Goal: Information Seeking & Learning: Learn about a topic

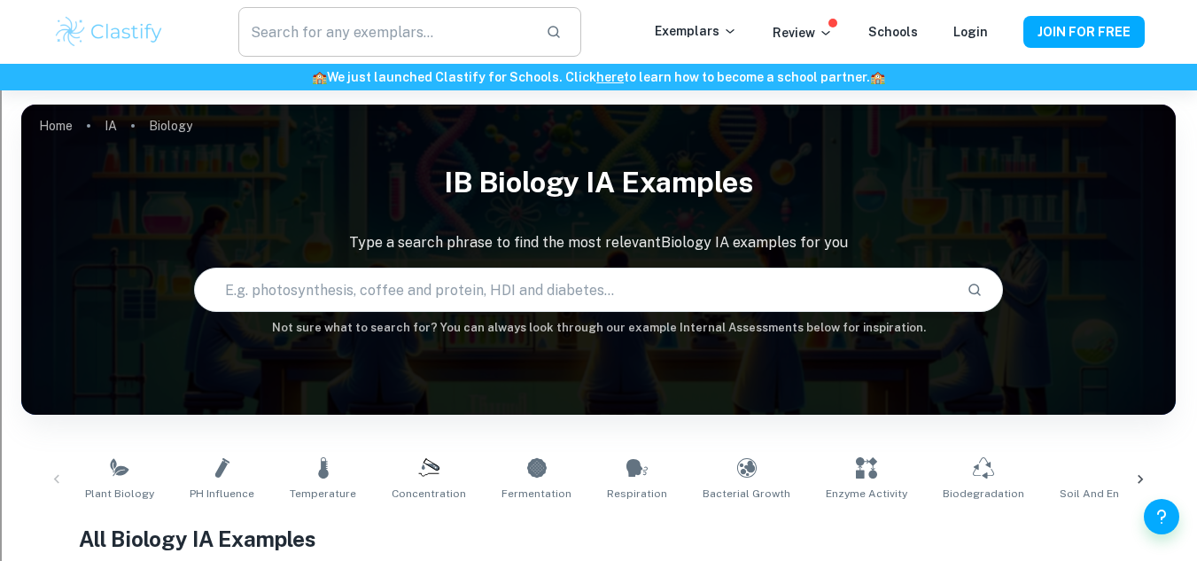
click at [374, 12] on input "text" at bounding box center [384, 32] width 292 height 50
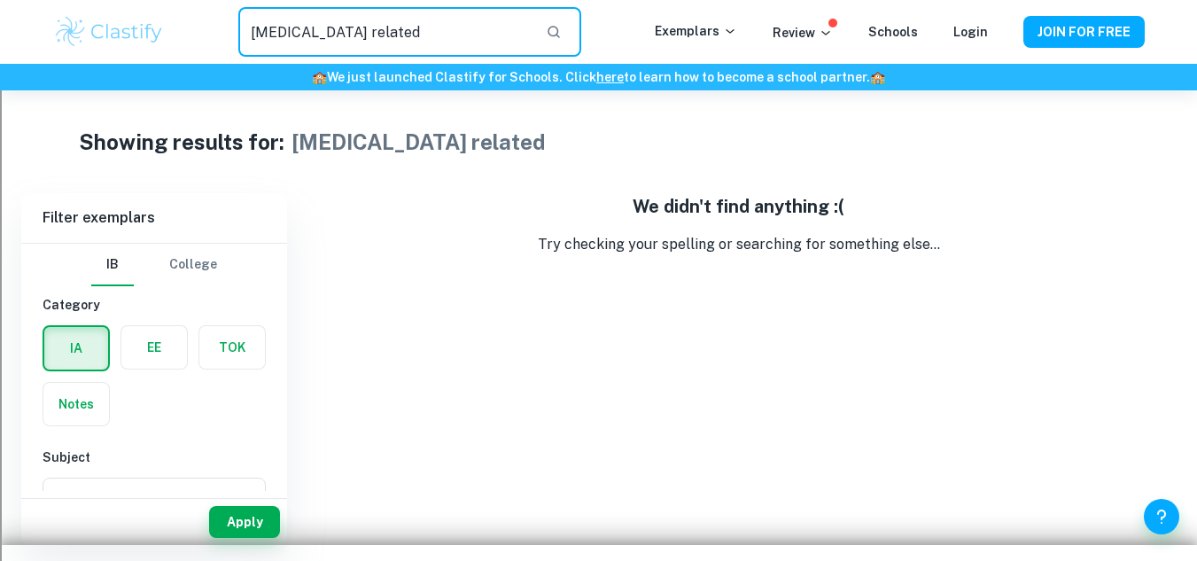
click at [438, 29] on input "[MEDICAL_DATA] related" at bounding box center [384, 32] width 292 height 50
type input "[MEDICAL_DATA]"
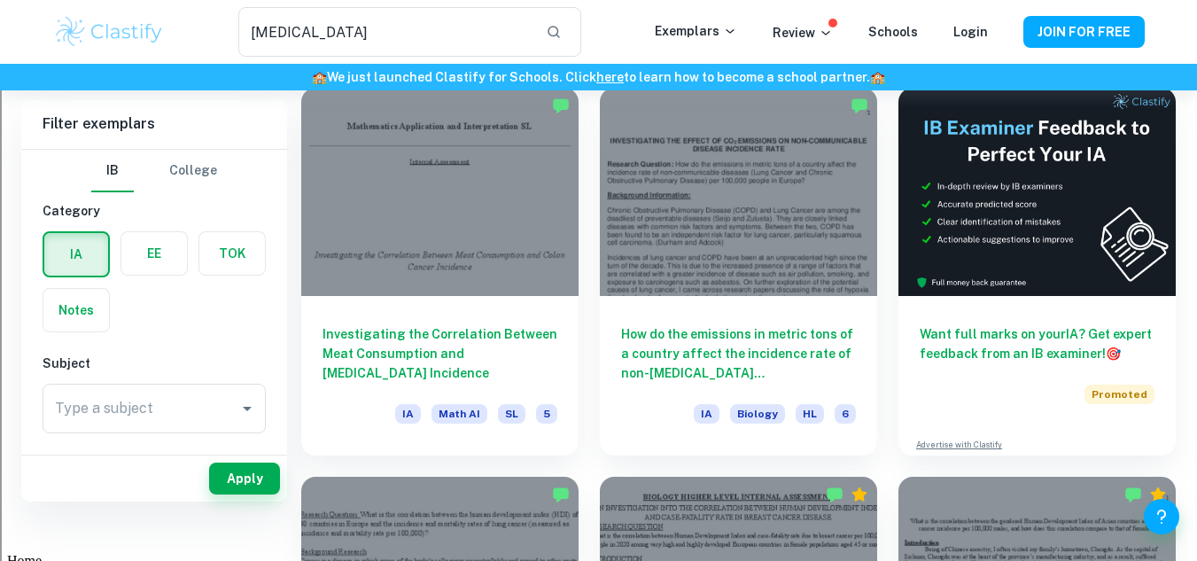
scroll to position [51, 0]
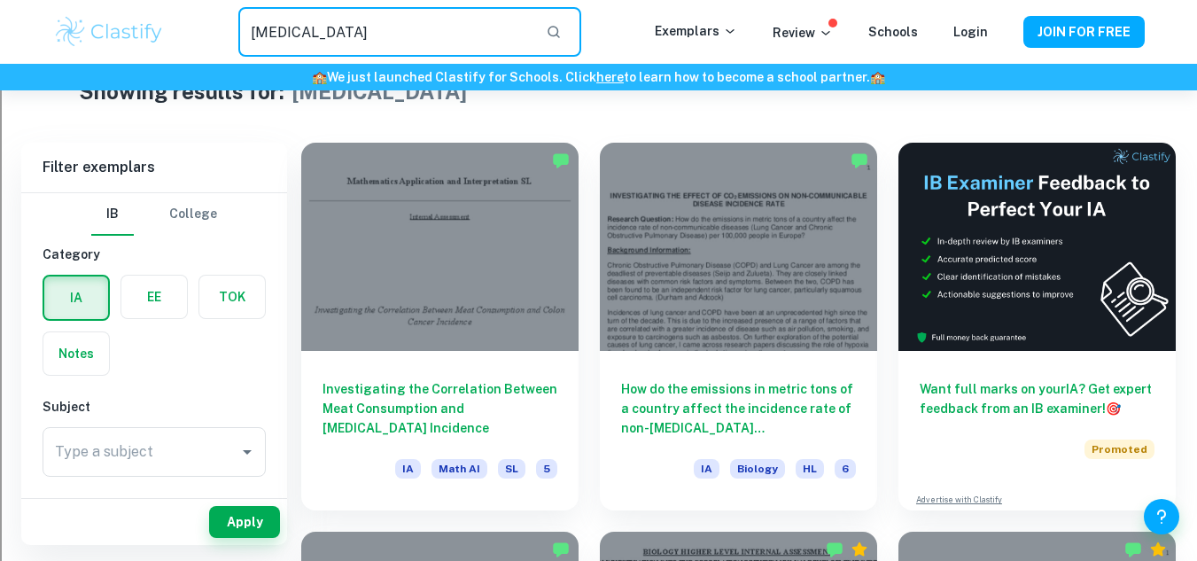
drag, startPoint x: 374, startPoint y: 39, endPoint x: 1, endPoint y: 56, distance: 373.5
click at [1, 56] on div "[MEDICAL_DATA] ​ Exemplars Review Schools Login JOIN FOR FREE" at bounding box center [598, 32] width 1197 height 64
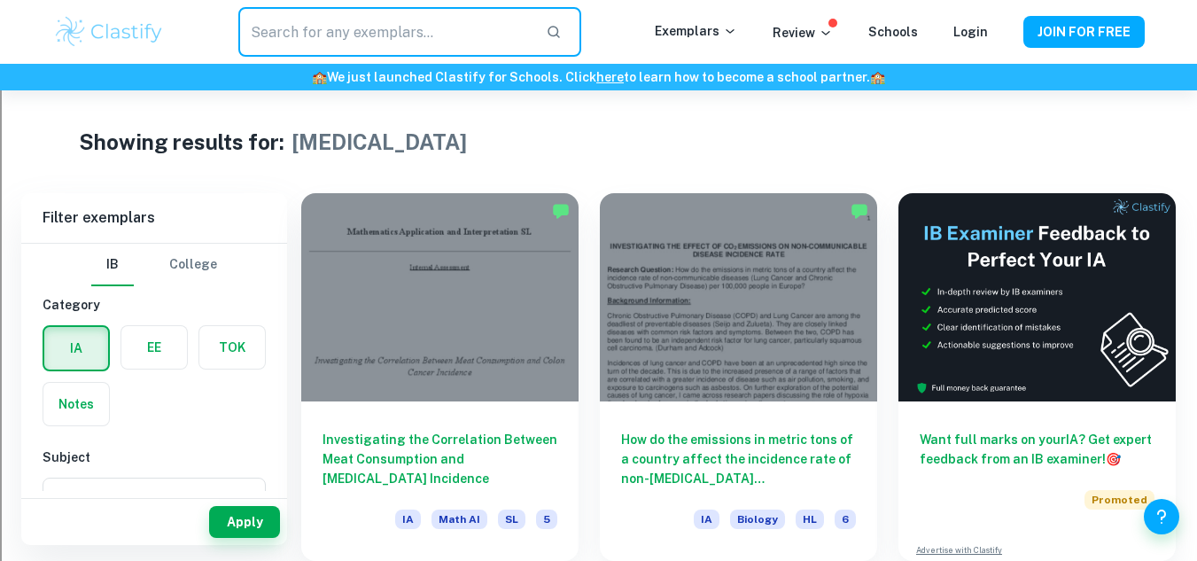
drag, startPoint x: 439, startPoint y: 37, endPoint x: 422, endPoint y: 30, distance: 18.3
click at [422, 30] on input "text" at bounding box center [384, 32] width 292 height 50
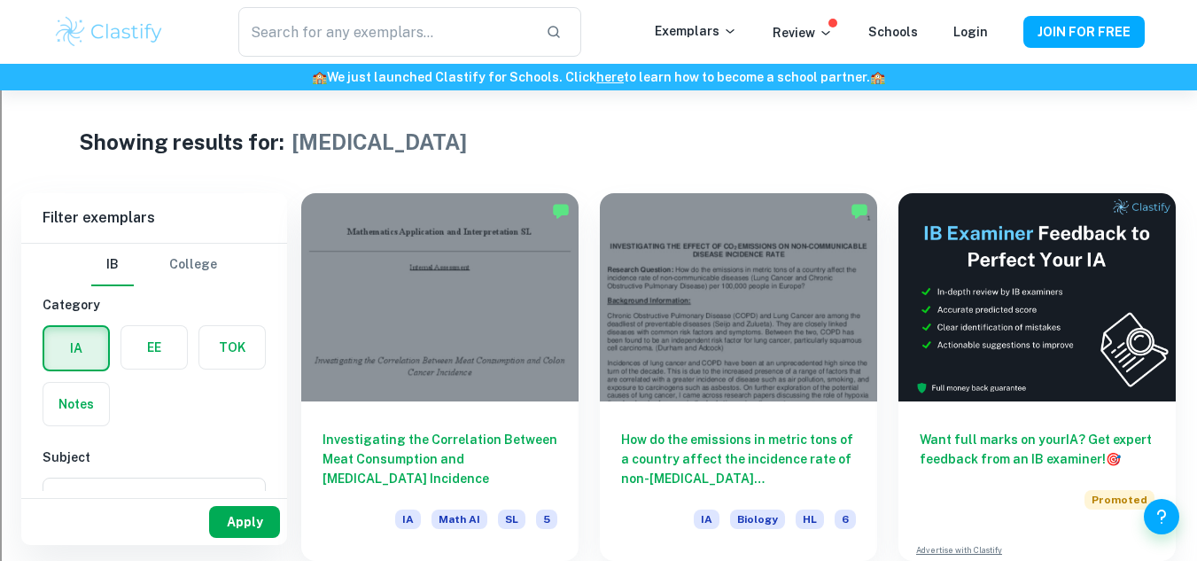
click at [232, 526] on button "Apply" at bounding box center [244, 522] width 71 height 32
type input "[MEDICAL_DATA]"
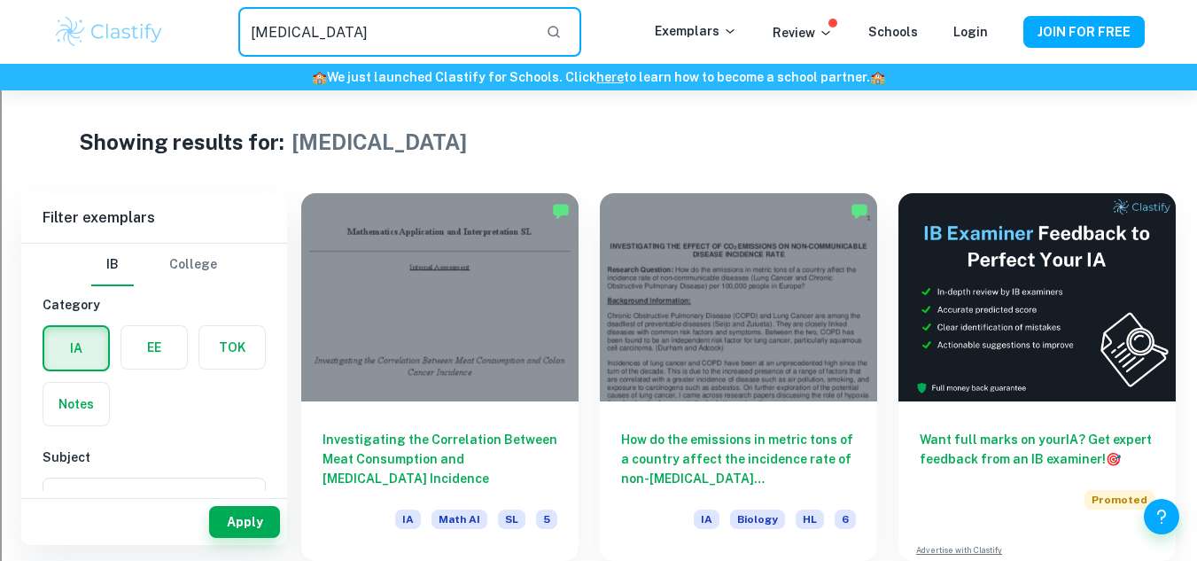
drag, startPoint x: 533, startPoint y: 39, endPoint x: 0, endPoint y: 151, distance: 544.2
click at [123, 23] on img at bounding box center [109, 31] width 113 height 35
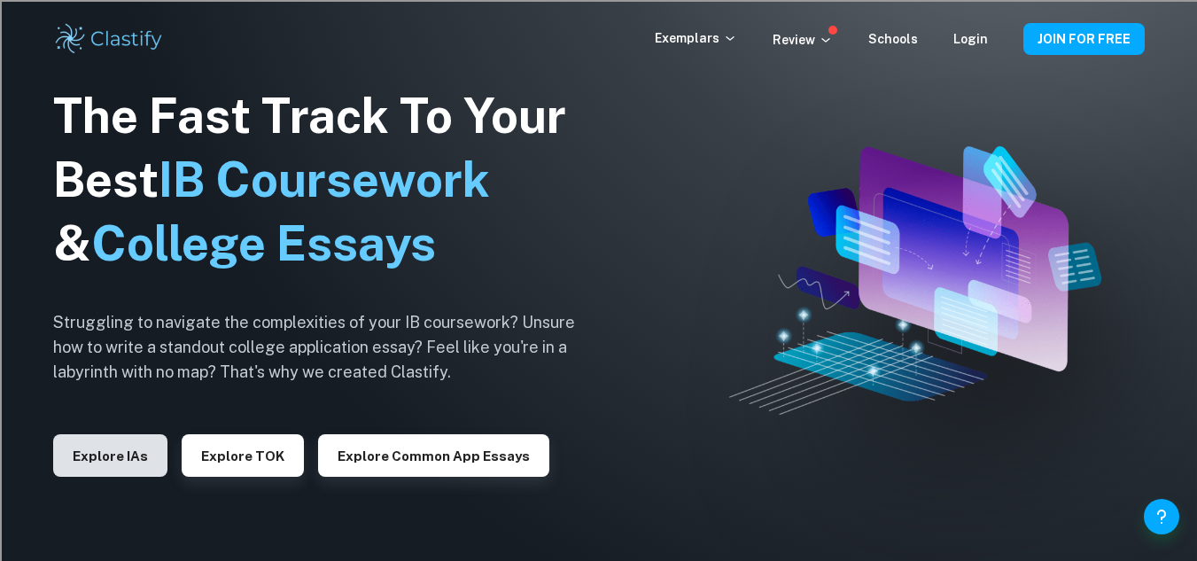
click at [136, 458] on button "Explore IAs" at bounding box center [110, 455] width 114 height 43
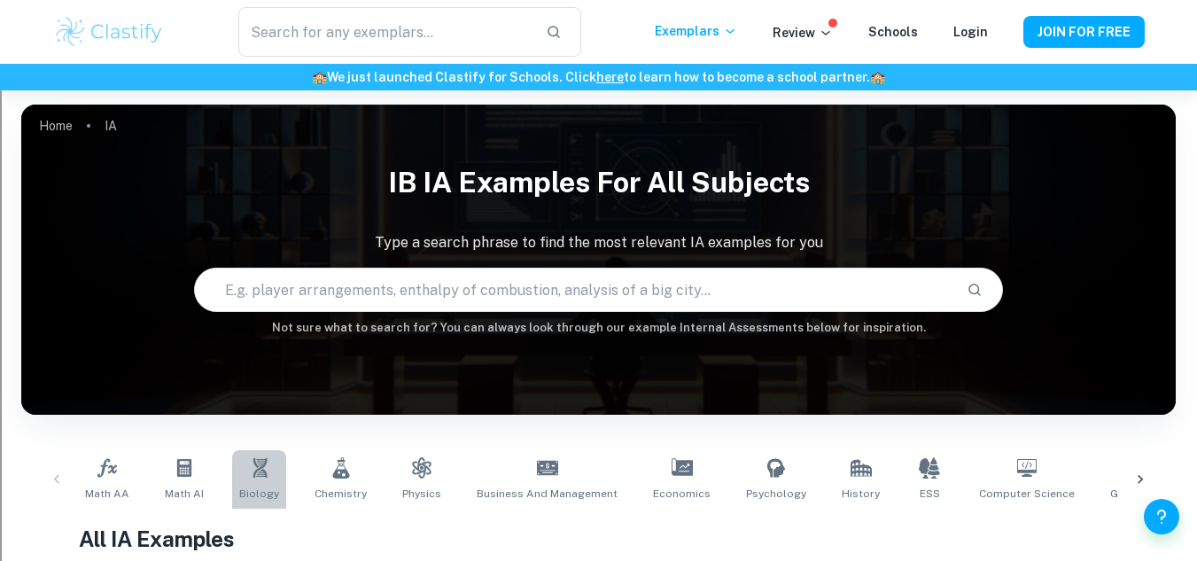
click at [274, 498] on span "Biology" at bounding box center [259, 494] width 40 height 16
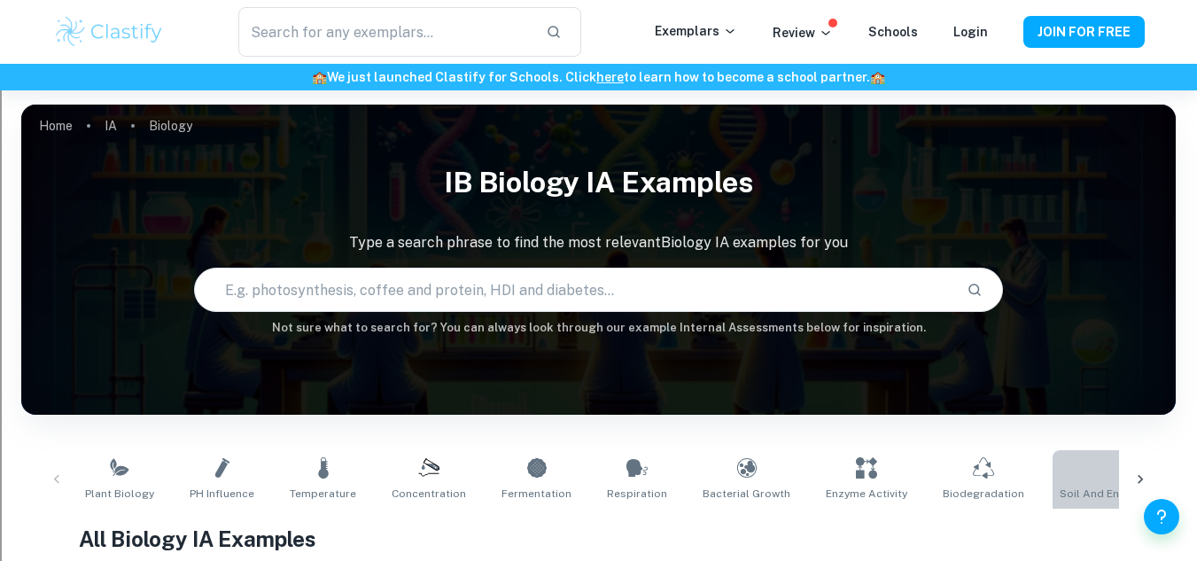
click at [1102, 507] on link "Soil and Environmental Conditions" at bounding box center [1150, 479] width 195 height 58
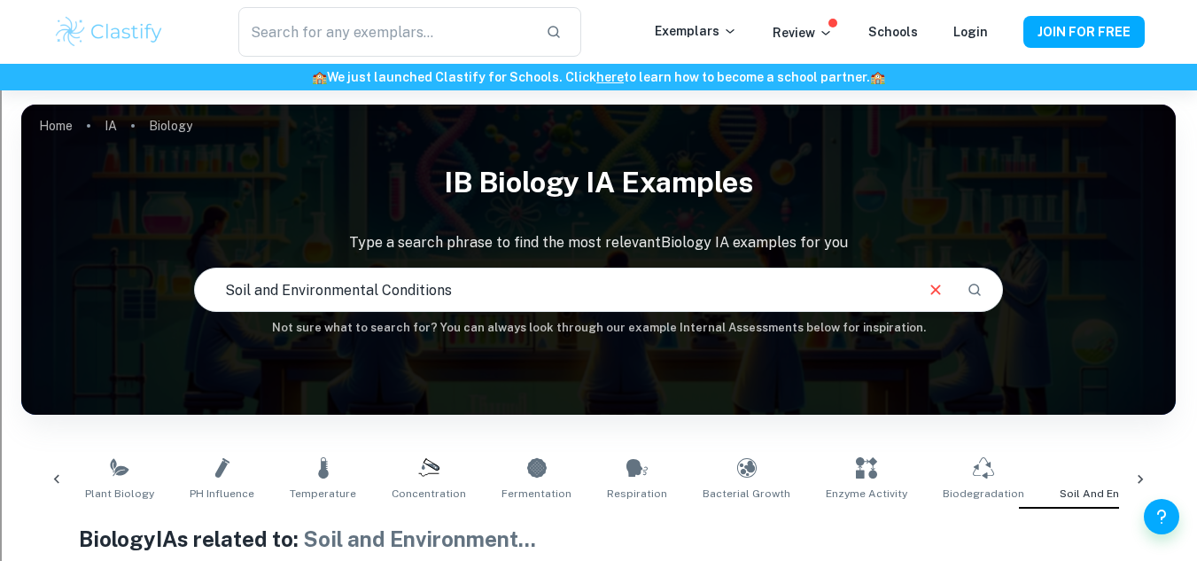
scroll to position [0, 84]
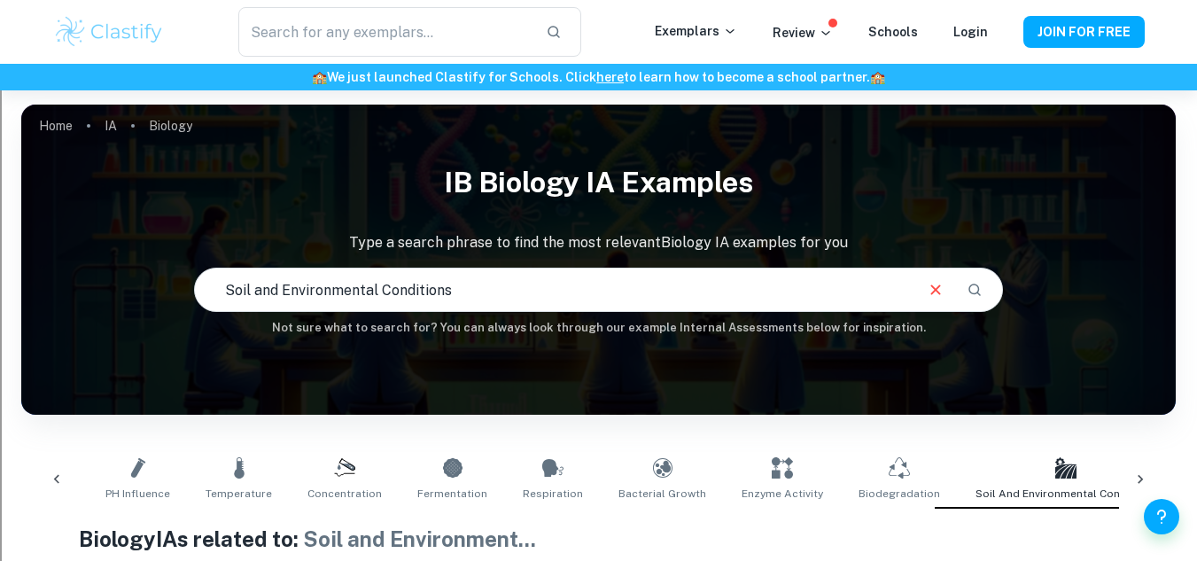
click at [1144, 474] on icon at bounding box center [1141, 480] width 18 height 18
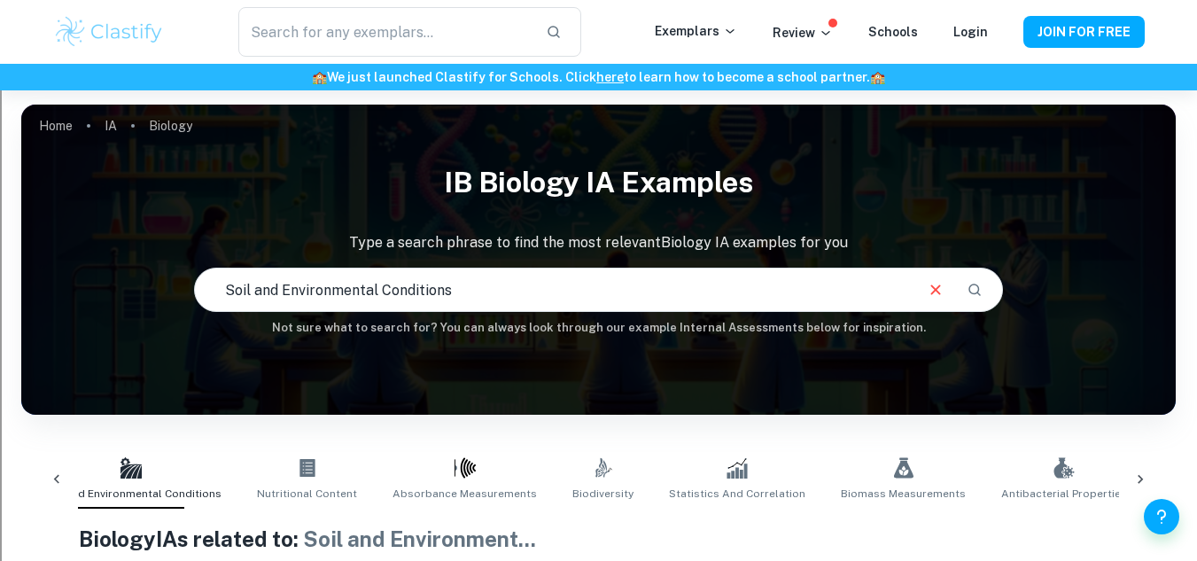
click at [1144, 474] on icon at bounding box center [1141, 480] width 18 height 18
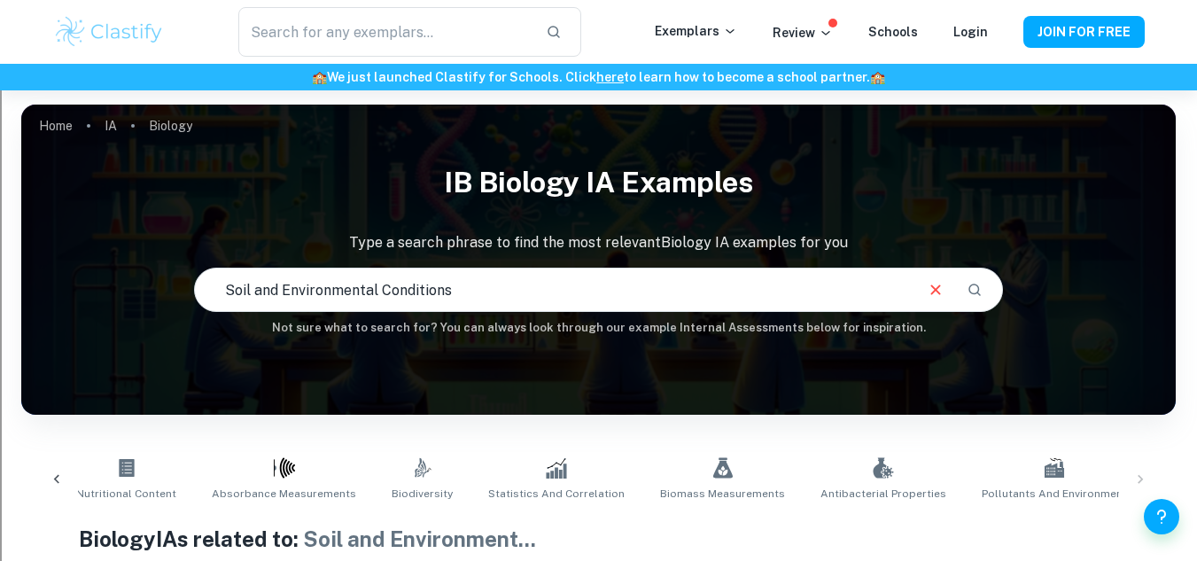
click at [1144, 474] on div "Plant Biology pH Influence Temperature Concentration Fermentation Respiration B…" at bounding box center [598, 479] width 1126 height 58
click at [1156, 483] on link "Genetics" at bounding box center [1186, 479] width 60 height 58
type input "Genetics"
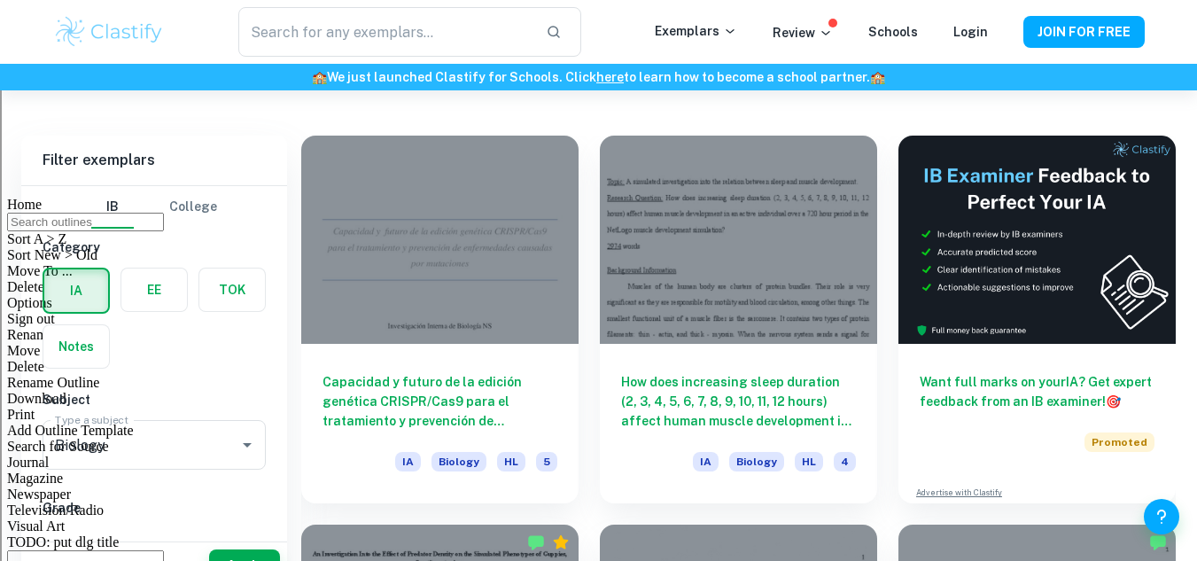
scroll to position [622, 0]
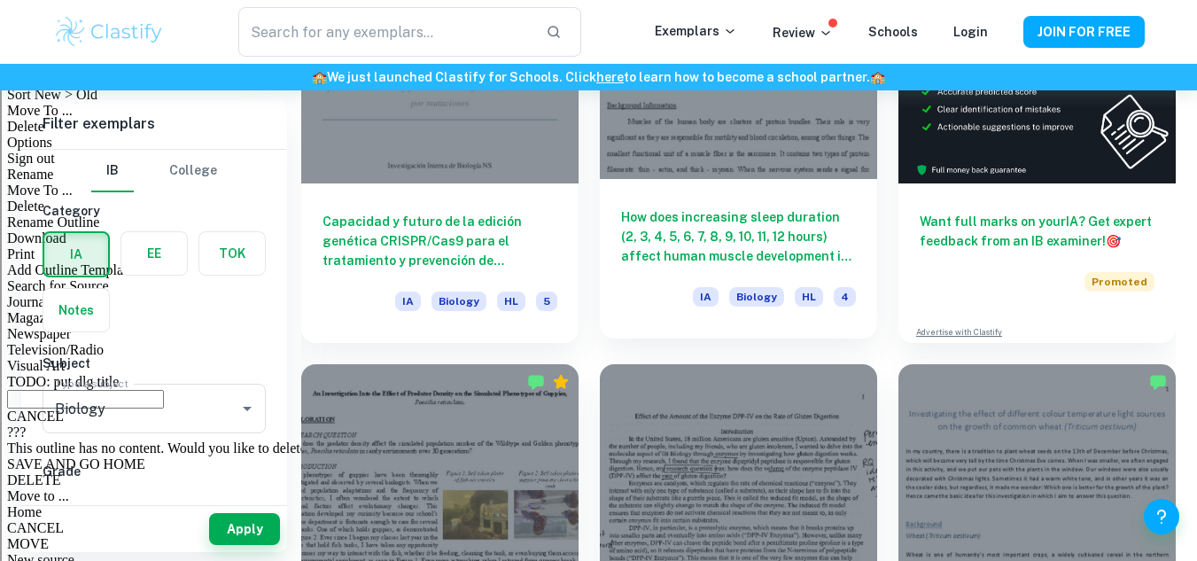
click at [743, 249] on h6 "How does increasing sleep duration (2, 3, 4, 5, 6, 7, 8, 9, 10, 11, 12 hours) a…" at bounding box center [738, 236] width 235 height 58
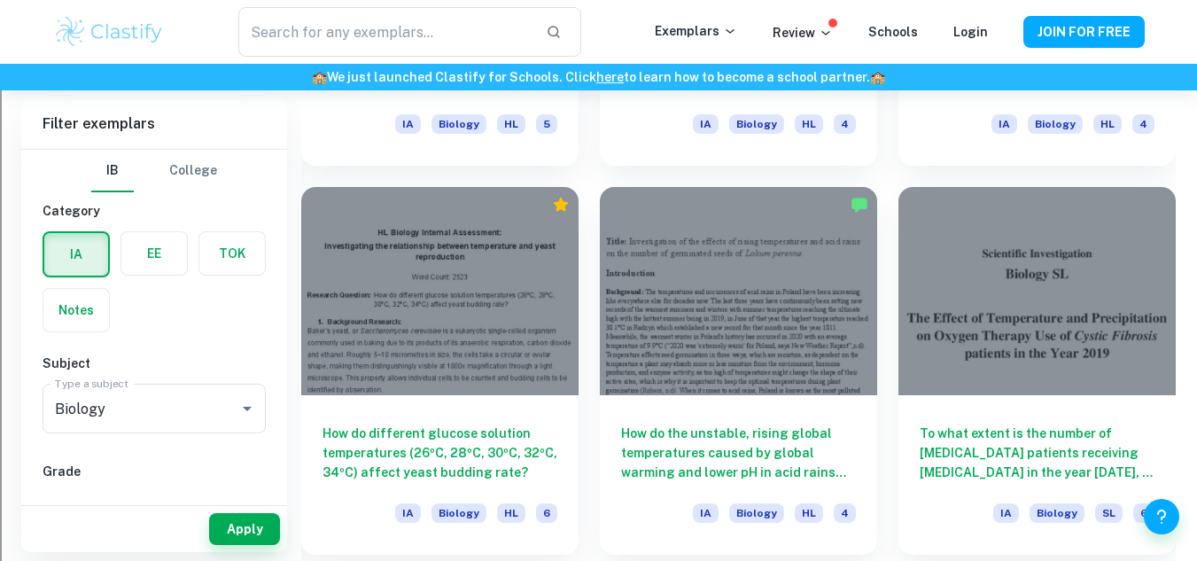
scroll to position [5854, 0]
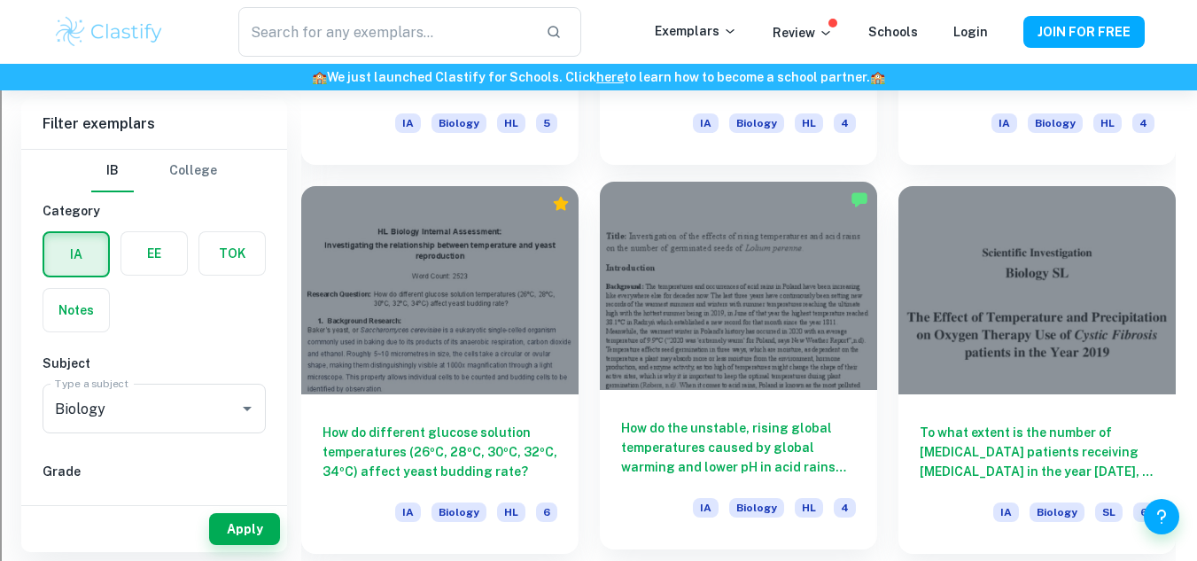
click at [733, 432] on h6 "How do the unstable, rising global temperatures caused by global warming and lo…" at bounding box center [738, 447] width 235 height 58
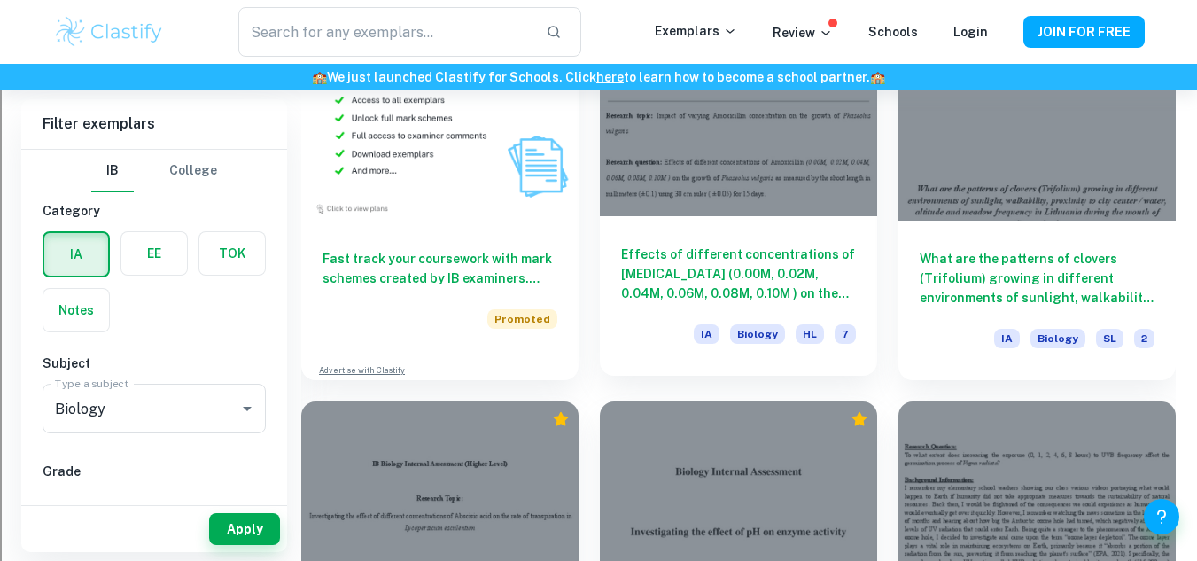
scroll to position [1358, 0]
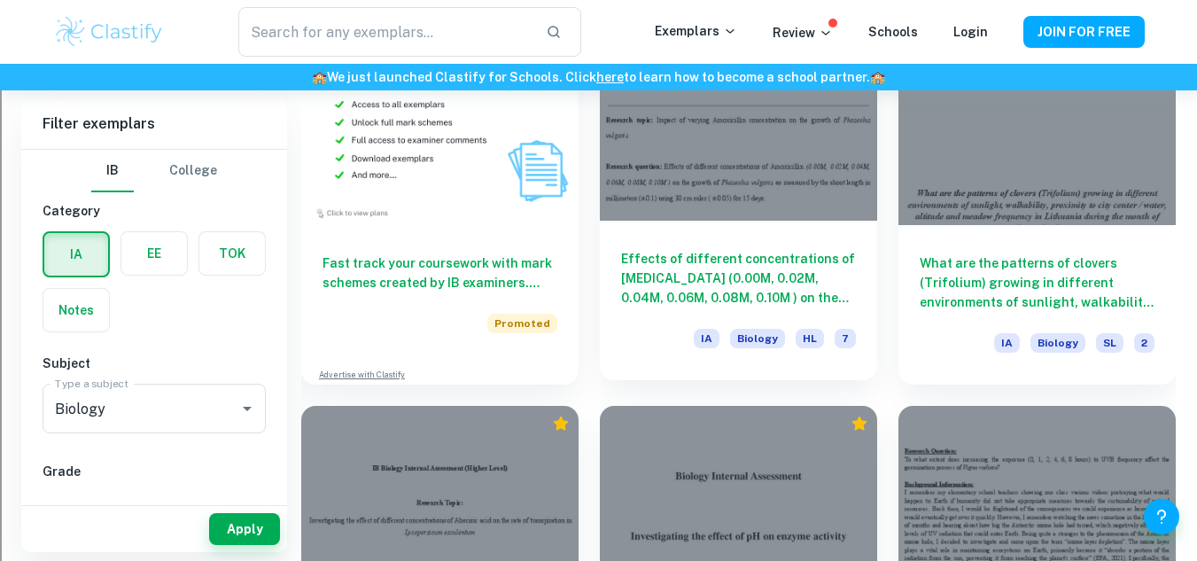
click at [746, 262] on h6 "Effects of different concentrations of [MEDICAL_DATA] (0.00M, 0.02M, 0.04M, 0.0…" at bounding box center [738, 278] width 235 height 58
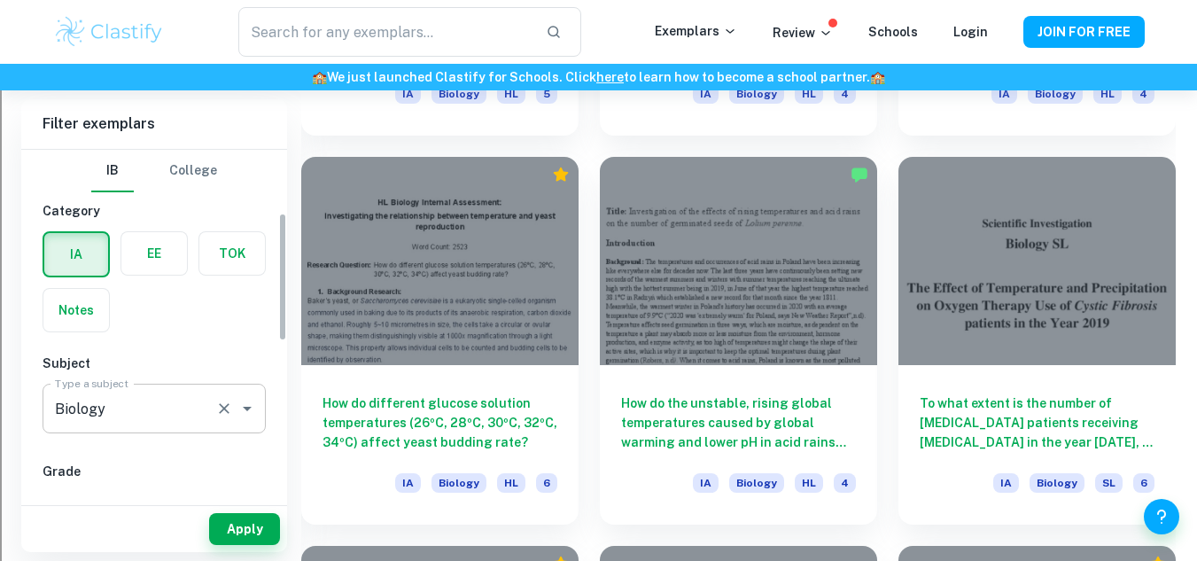
scroll to position [201, 0]
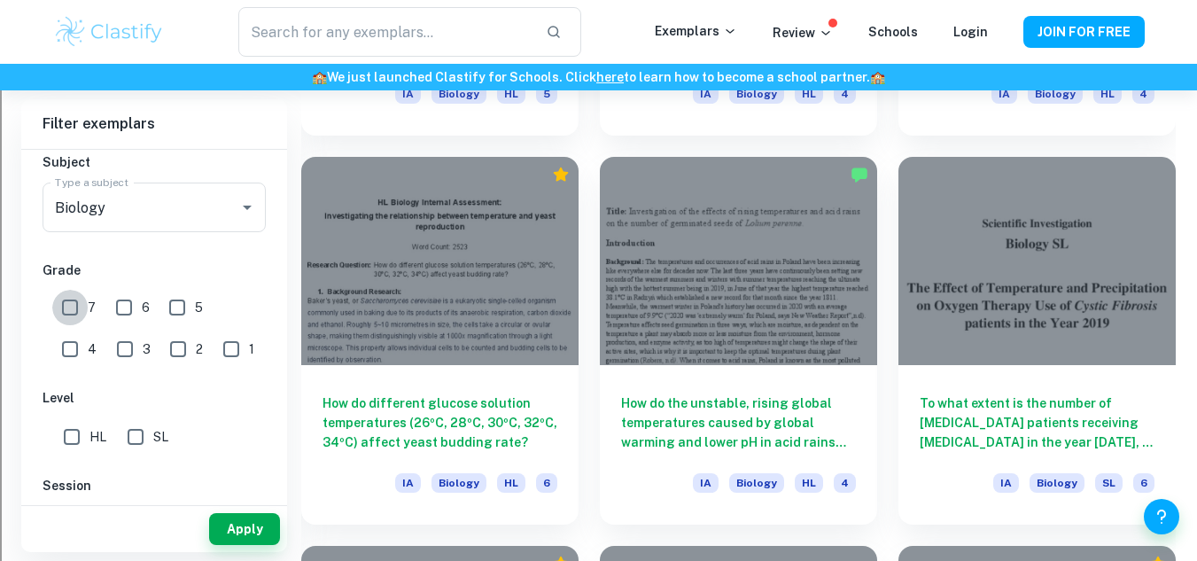
click at [83, 307] on input "7" at bounding box center [69, 307] width 35 height 35
checkbox input "true"
click at [253, 527] on button "Apply" at bounding box center [244, 529] width 71 height 32
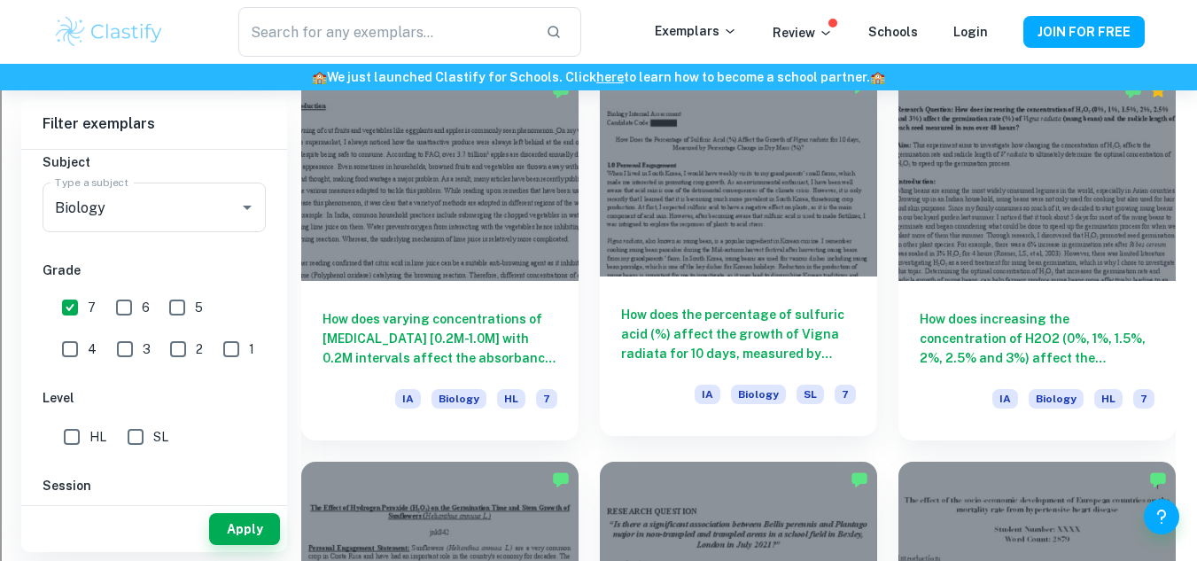
scroll to position [5963, 0]
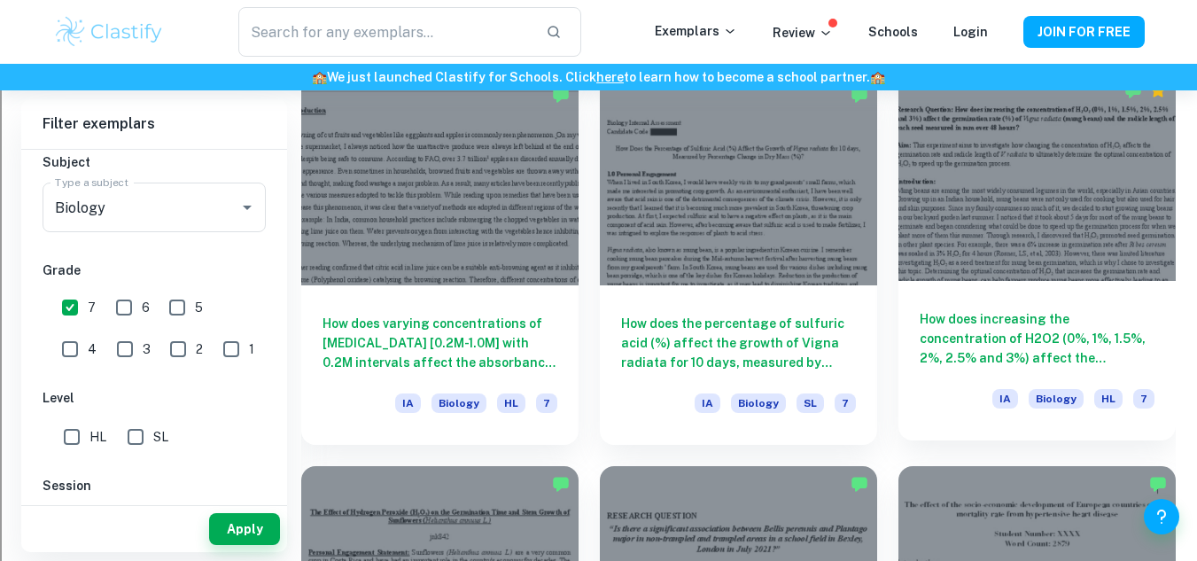
click at [1055, 241] on div at bounding box center [1037, 177] width 277 height 208
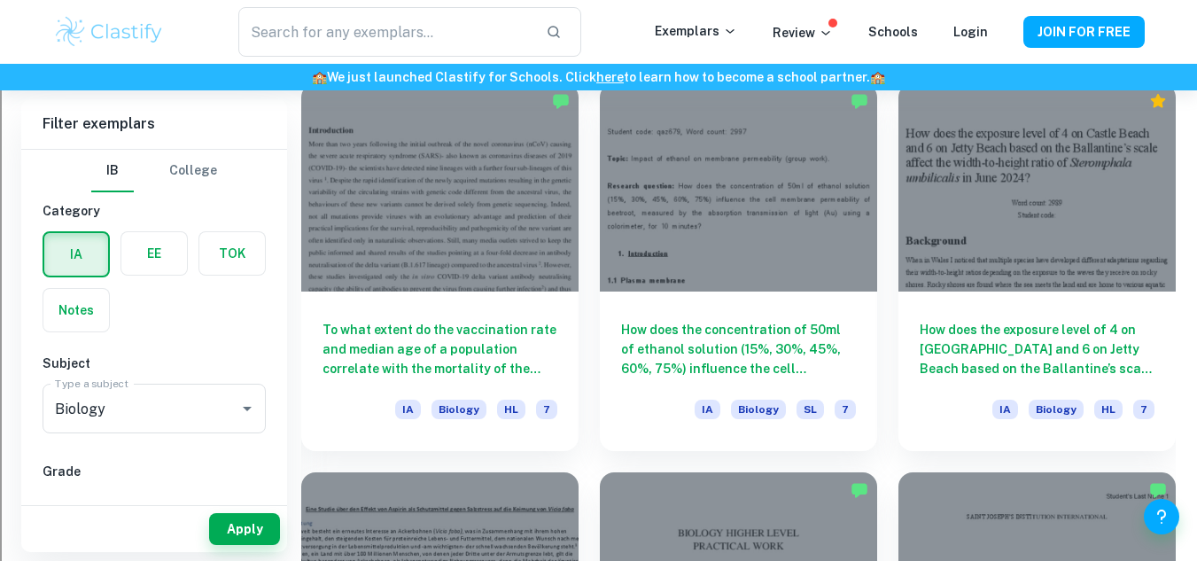
scroll to position [1681, 0]
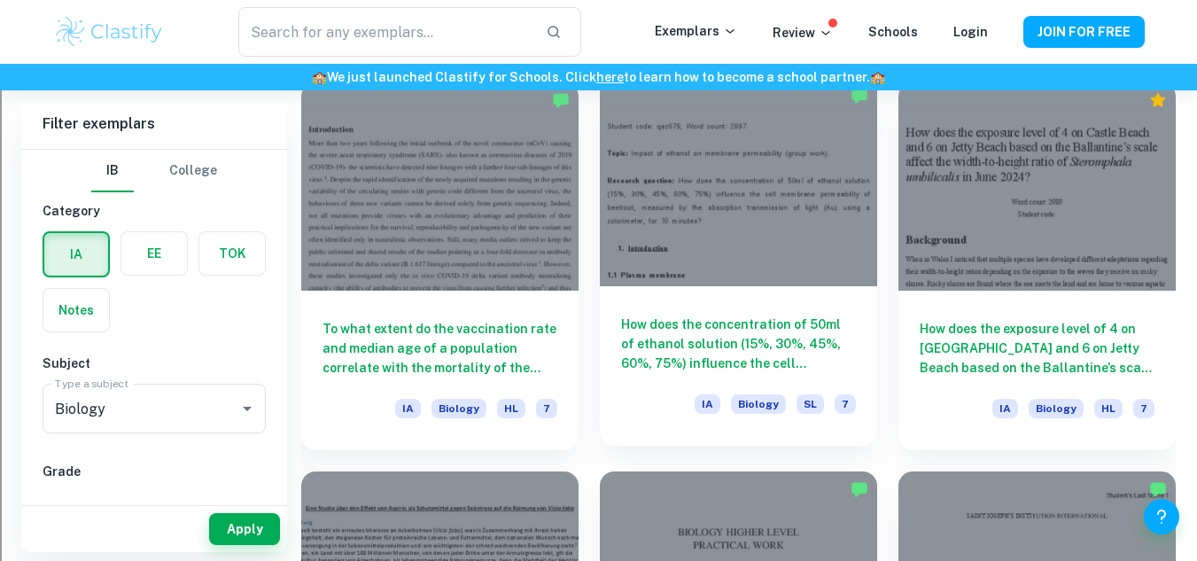
click at [640, 364] on h6 "How does the concentration of 50ml of ethanol solution (15%, 30%, 45%, 60%, 75%…" at bounding box center [738, 344] width 235 height 58
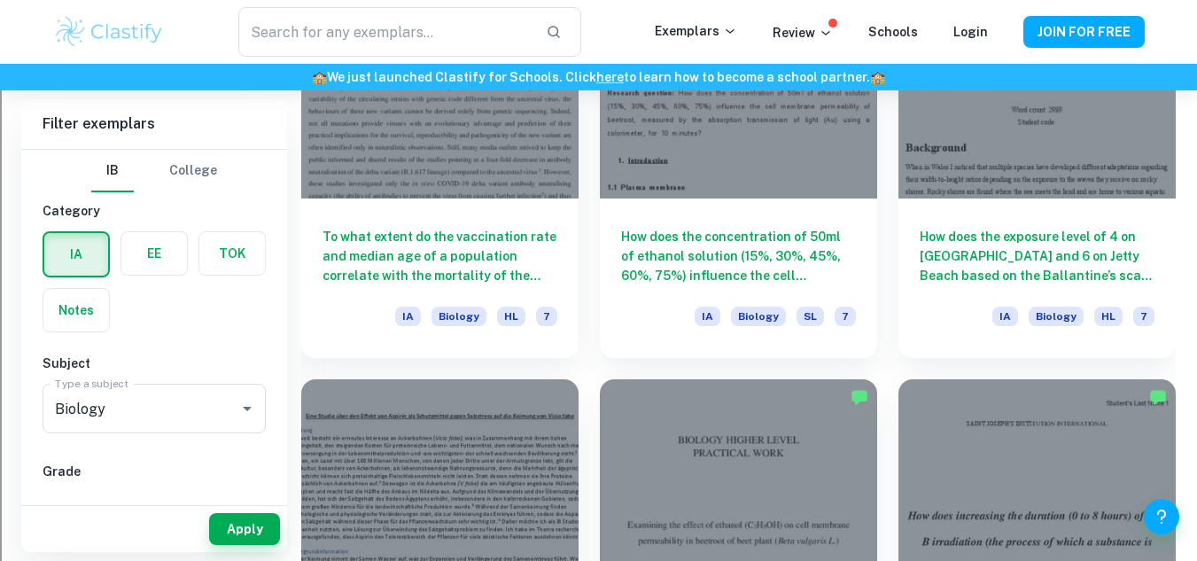
scroll to position [1774, 0]
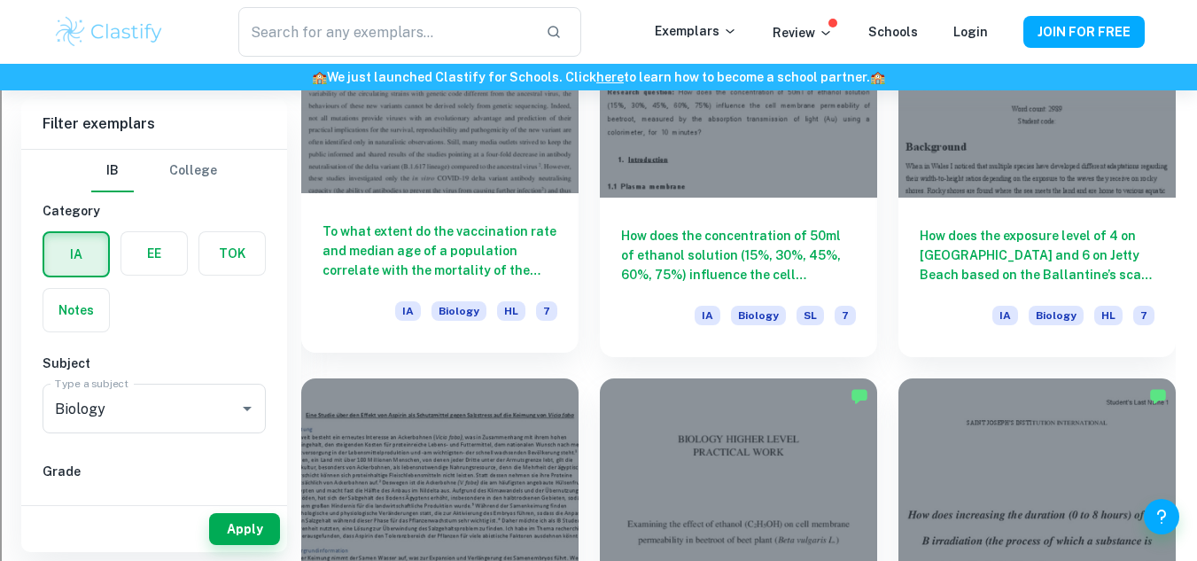
click at [485, 247] on h6 "To what extent do the vaccination rate and median age of a population correlate…" at bounding box center [440, 251] width 235 height 58
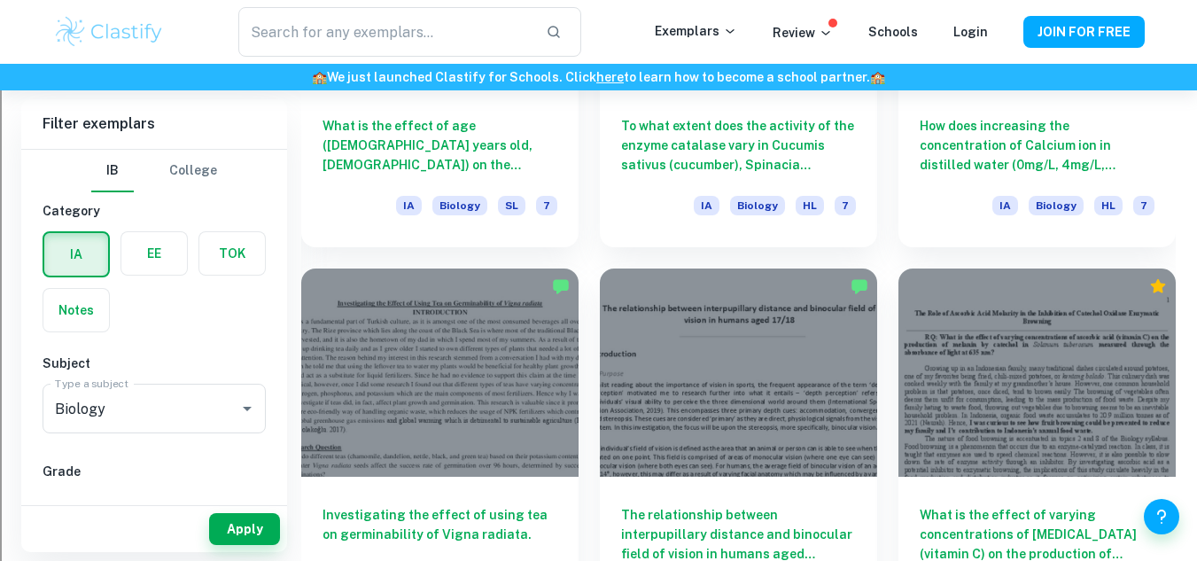
scroll to position [4683, 0]
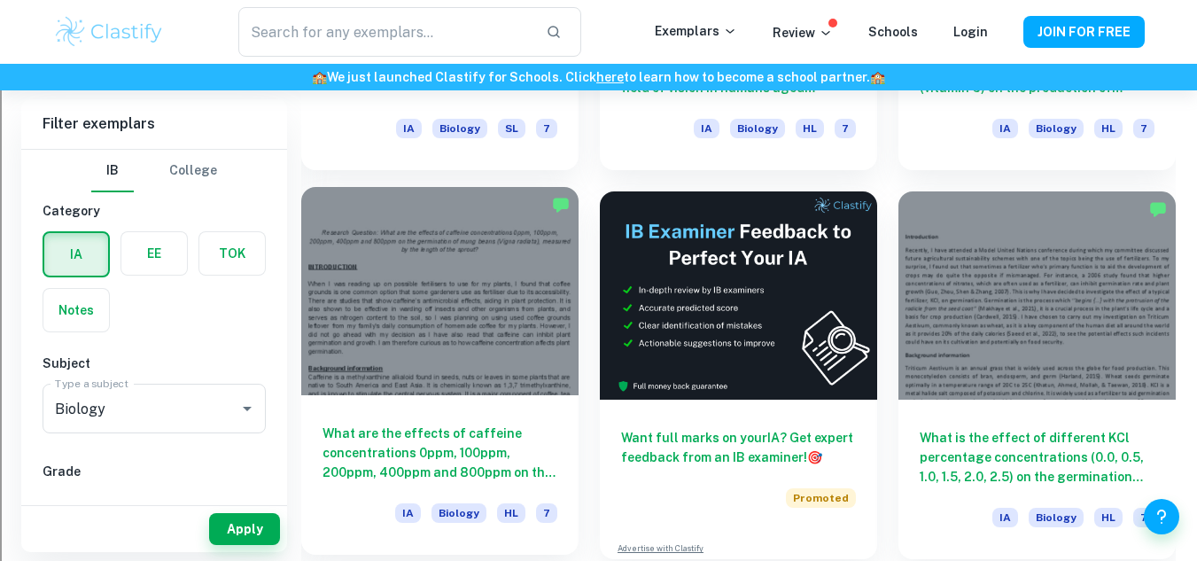
click at [514, 458] on h6 "What are the effects of caffeine concentrations 0ppm, 100ppm, 200ppm, 400ppm an…" at bounding box center [440, 453] width 235 height 58
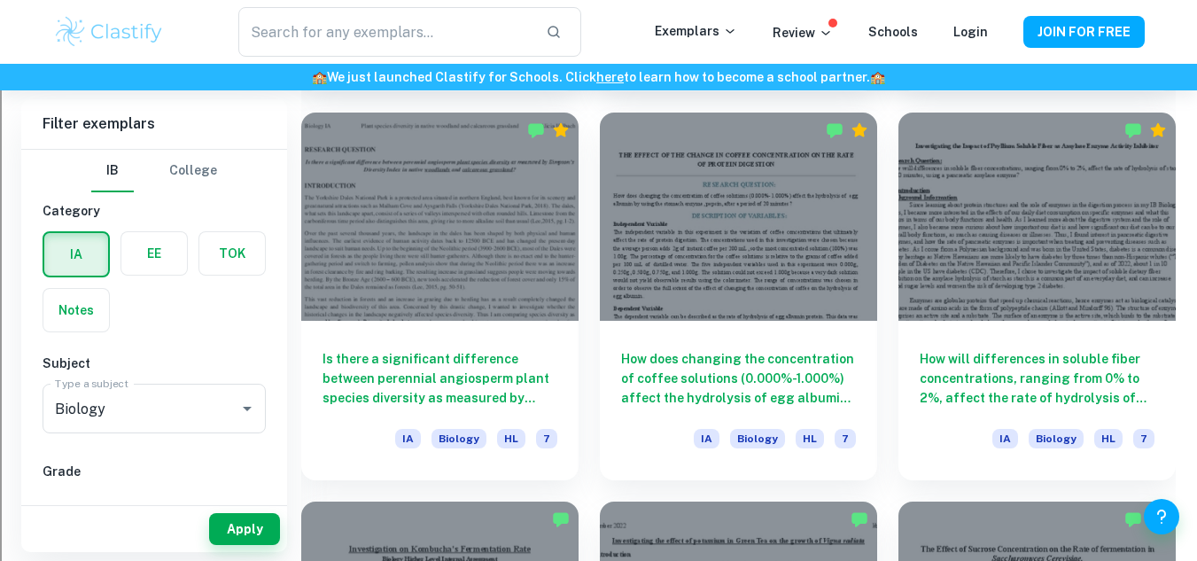
scroll to position [11757, 0]
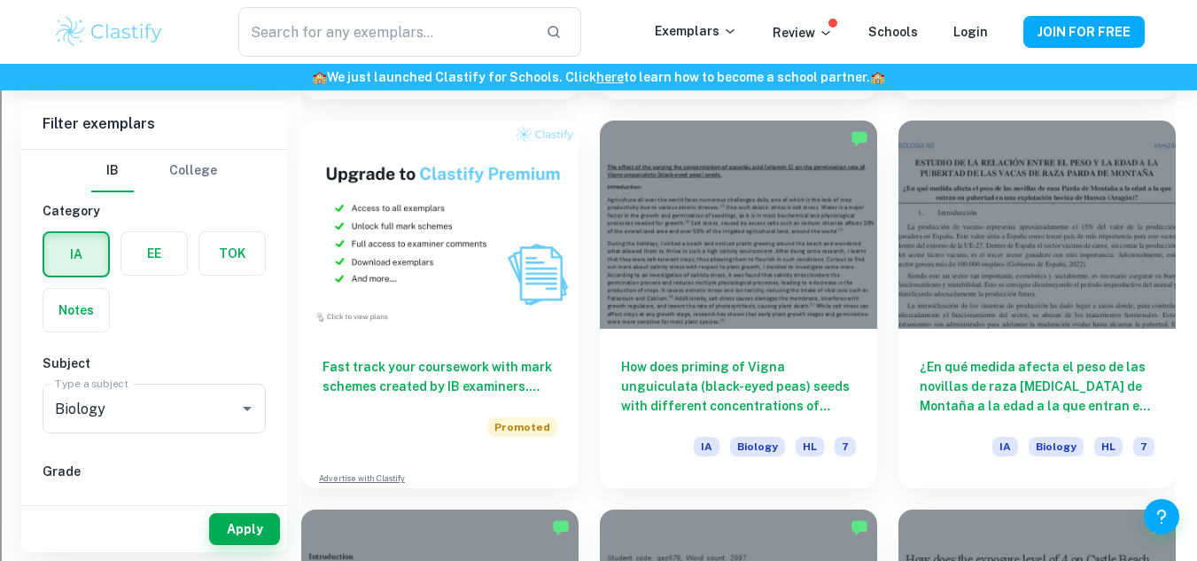
scroll to position [0, 0]
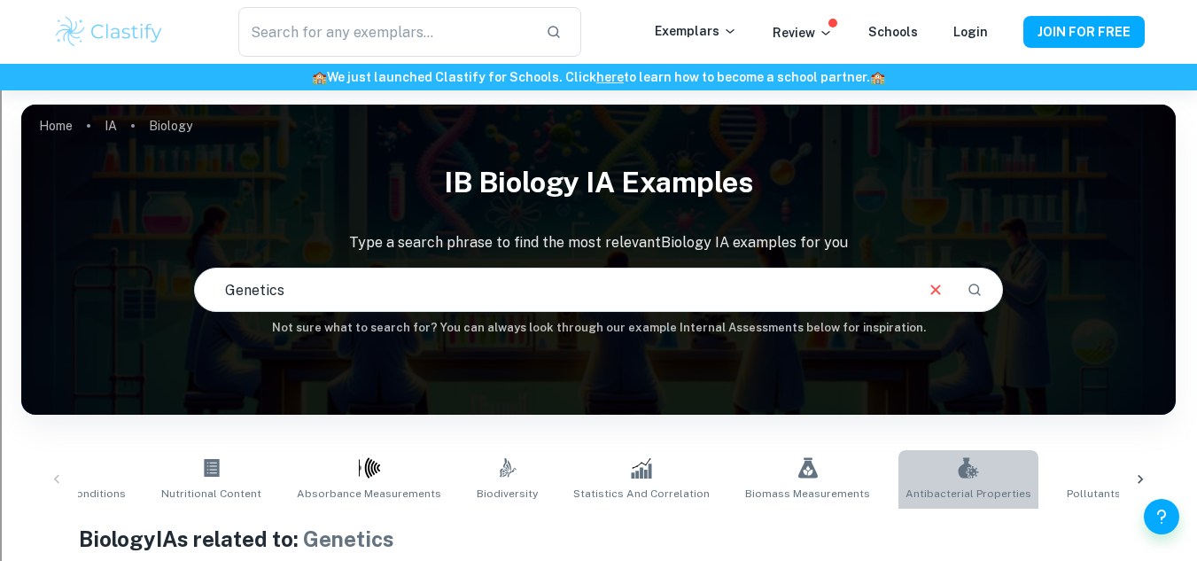
click at [915, 463] on link "Antibacterial Properties" at bounding box center [969, 479] width 140 height 58
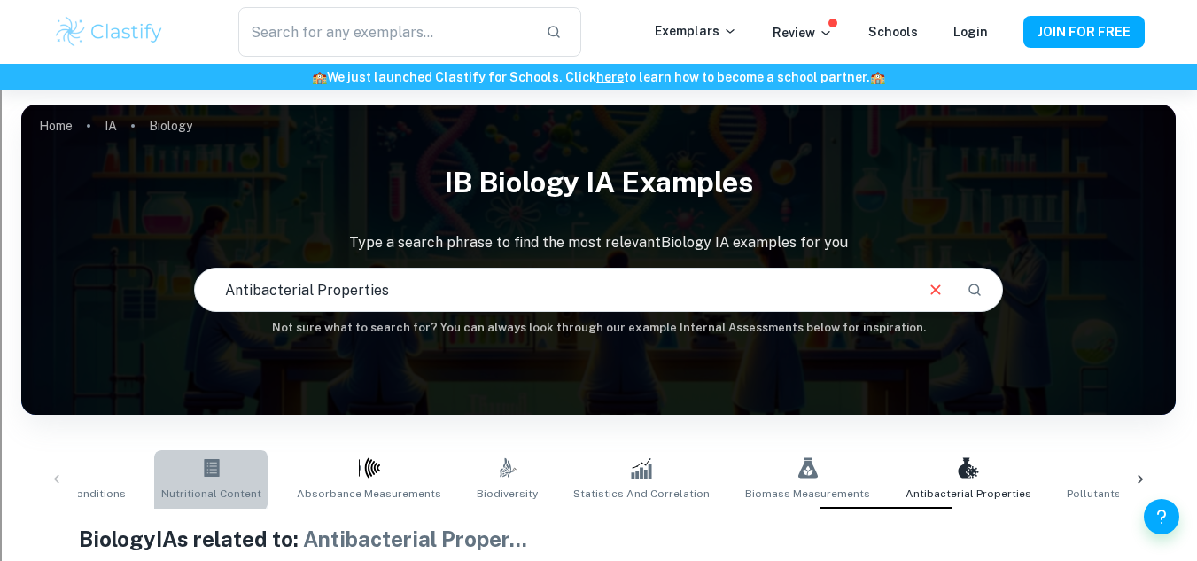
click at [161, 480] on link "Nutritional Content" at bounding box center [211, 479] width 114 height 58
type input "Nutritional Content"
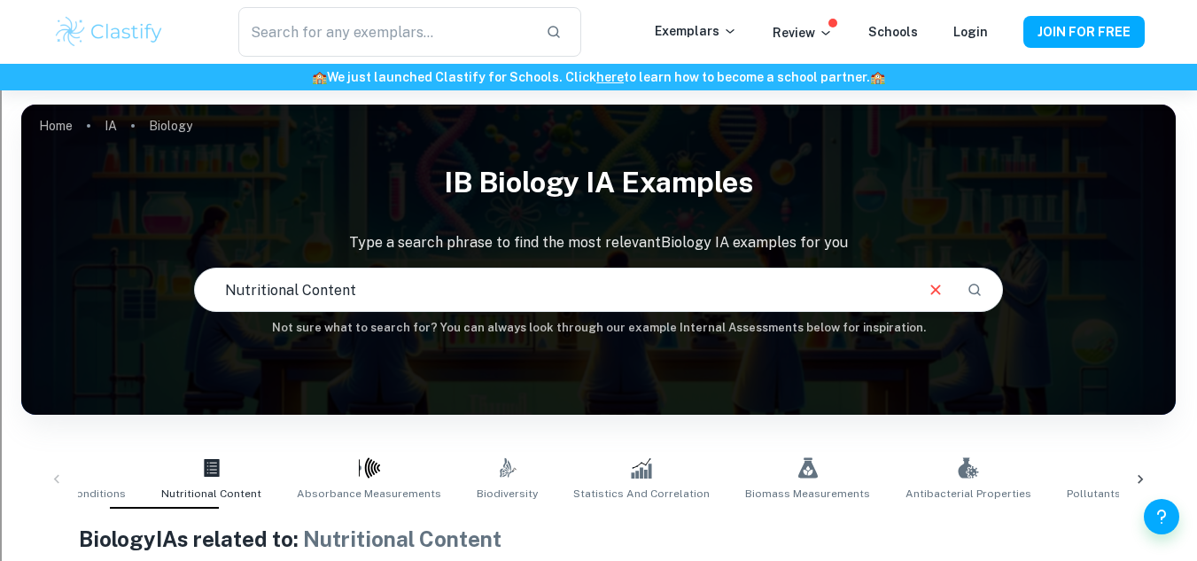
scroll to position [790, 0]
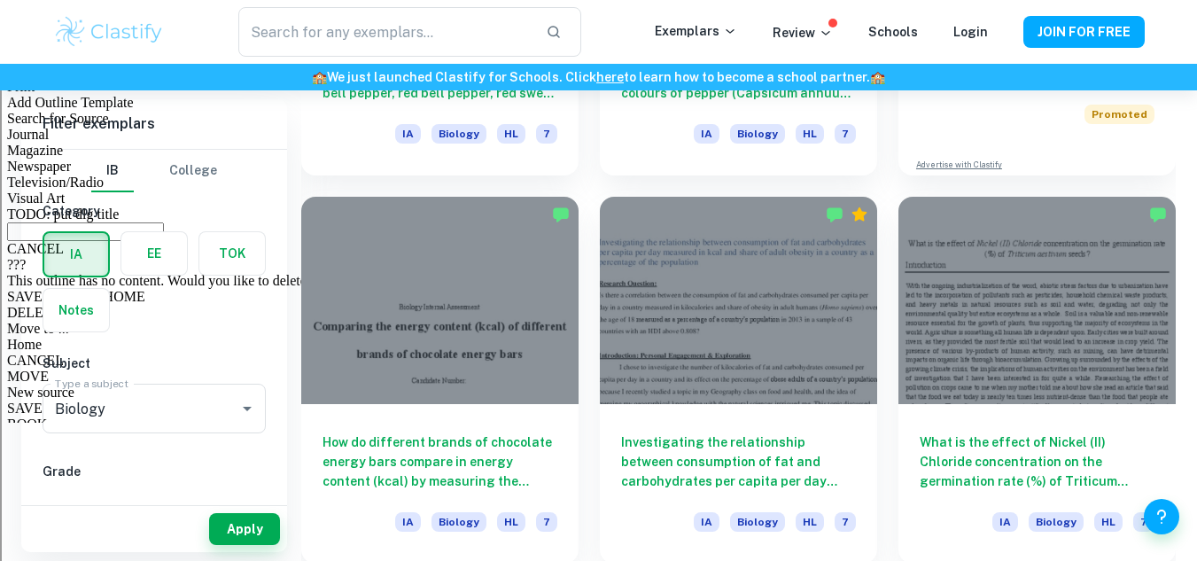
drag, startPoint x: 533, startPoint y: 414, endPoint x: 266, endPoint y: 466, distance: 271.8
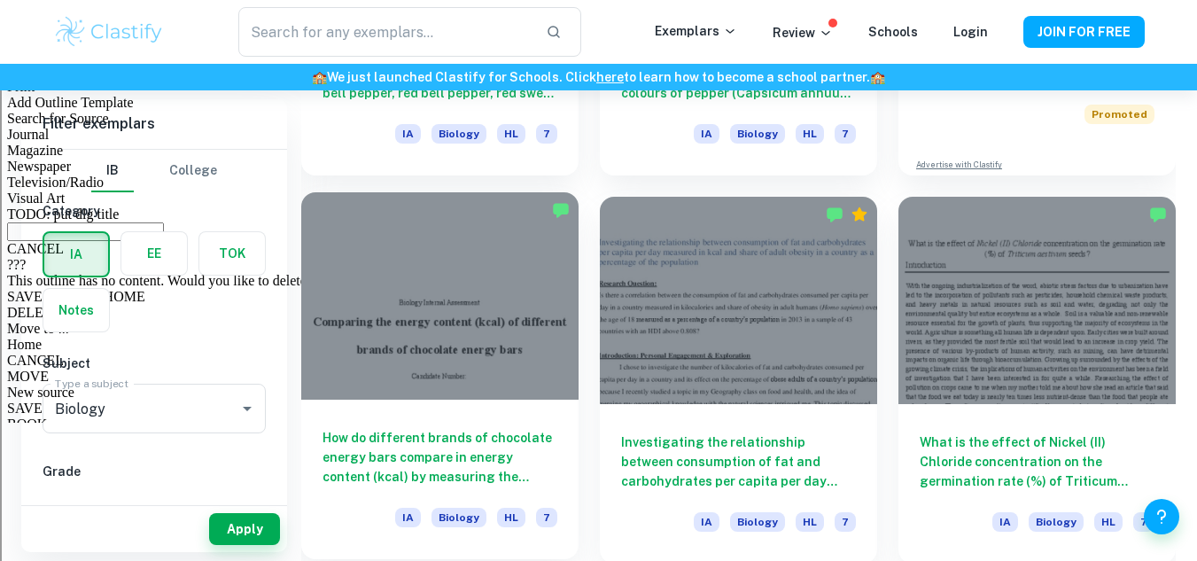
click at [350, 469] on h6 "How do different brands of chocolate energy bars compare in energy content (kca…" at bounding box center [440, 457] width 235 height 58
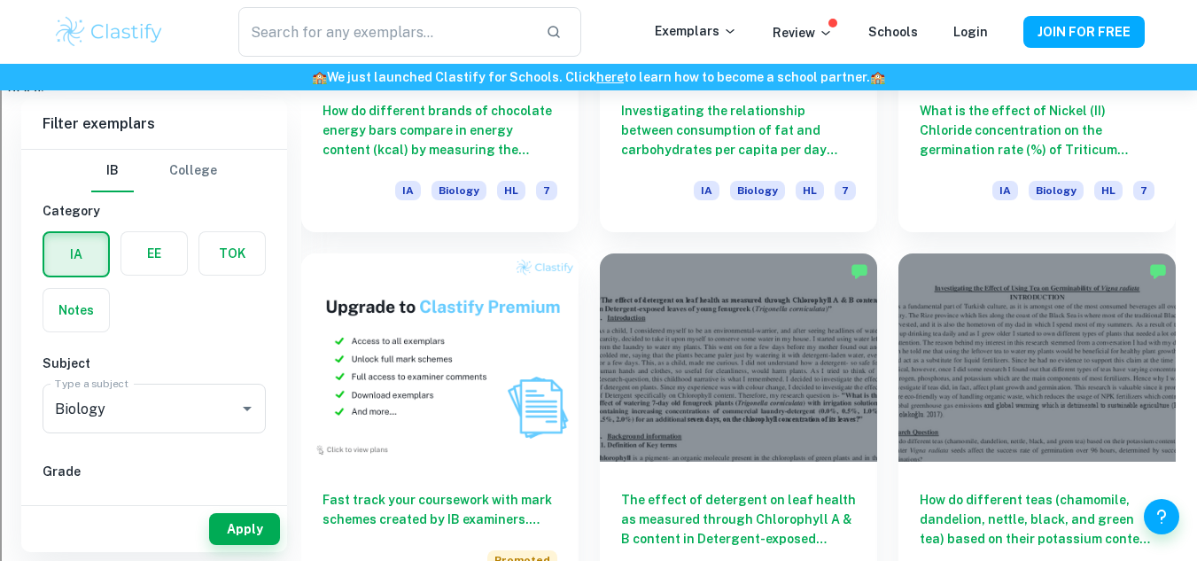
scroll to position [1122, 0]
